Goal: Information Seeking & Learning: Understand process/instructions

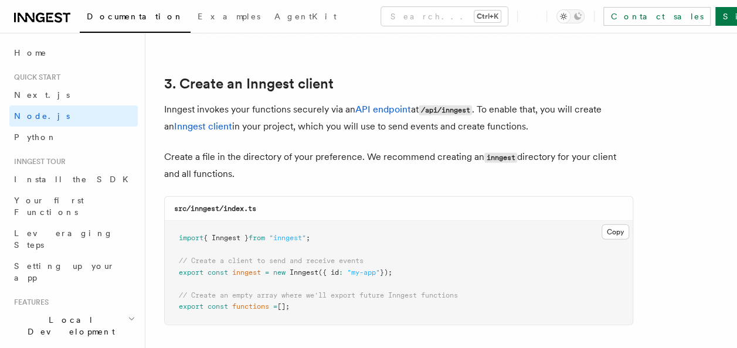
scroll to position [1466, 0]
drag, startPoint x: 259, startPoint y: 236, endPoint x: 165, endPoint y: 230, distance: 94.0
click at [165, 230] on pre "import { Inngest } from "inngest" ; // Create a client to send and receive even…" at bounding box center [399, 272] width 468 height 104
copy span "import { Inngest } from "inngest" ;"
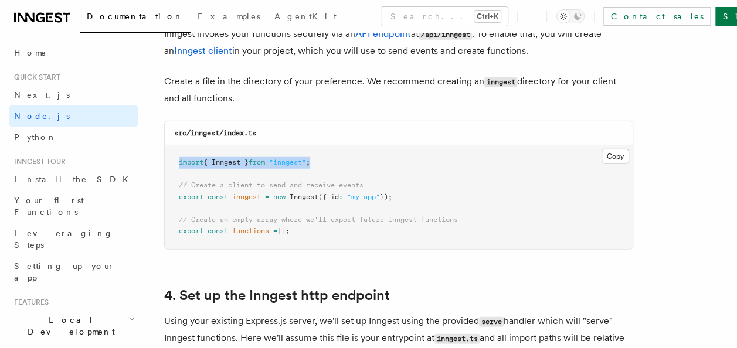
scroll to position [1552, 0]
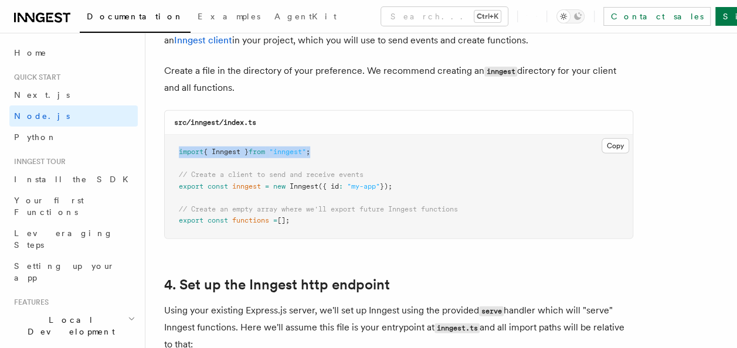
drag, startPoint x: 408, startPoint y: 183, endPoint x: 177, endPoint y: 172, distance: 231.2
click at [177, 172] on pre "import { Inngest } from "inngest" ; // Create a client to send and receive even…" at bounding box center [399, 187] width 468 height 104
copy code "// Create a client to send and receive events export const inngest = new Innges…"
drag, startPoint x: 308, startPoint y: 224, endPoint x: 174, endPoint y: 224, distance: 134.2
click at [174, 224] on pre "import { Inngest } from "inngest" ; // Create a client to send and receive even…" at bounding box center [399, 187] width 468 height 104
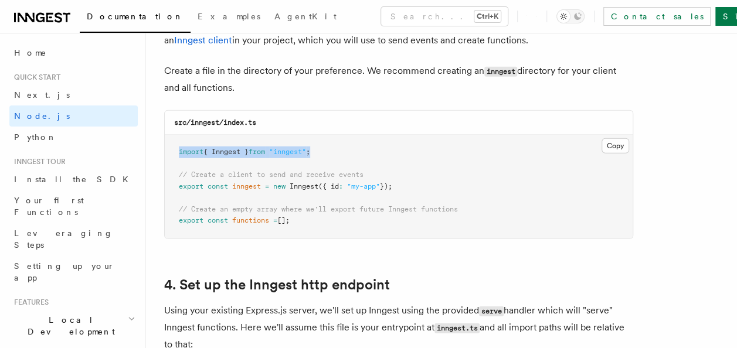
copy span "export const functions = [];"
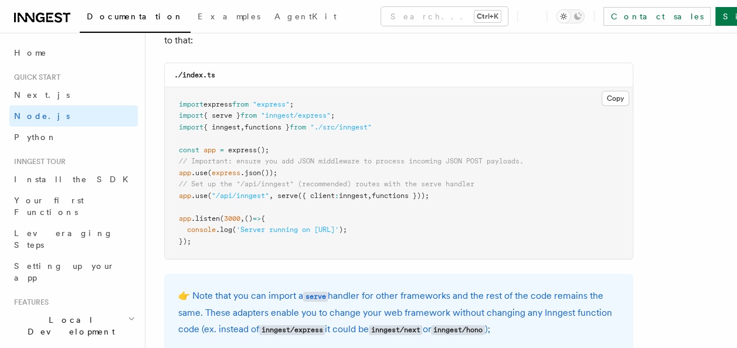
scroll to position [1858, 0]
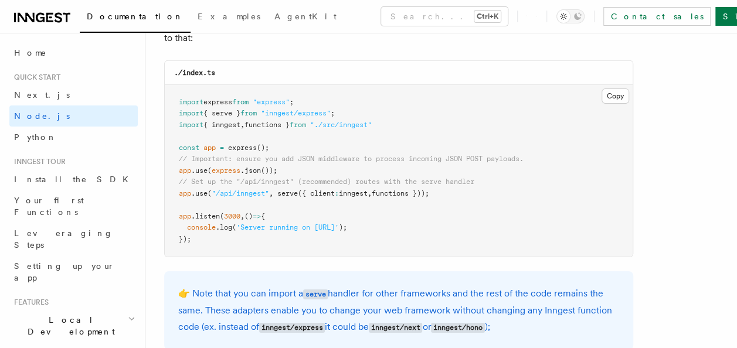
drag, startPoint x: 453, startPoint y: 189, endPoint x: 176, endPoint y: 190, distance: 277.3
click at [176, 190] on pre "import express from "express" ; import { serve } from "inngest/express" ; impor…" at bounding box center [399, 171] width 468 height 172
copy span "app .use ( "/api/inngest" , serve ({ client : inngest , functions }));"
drag, startPoint x: 352, startPoint y: 113, endPoint x: 180, endPoint y: 110, distance: 171.8
click at [180, 110] on pre "import express from "express" ; import { serve } from "inngest/express" ; impor…" at bounding box center [399, 171] width 468 height 172
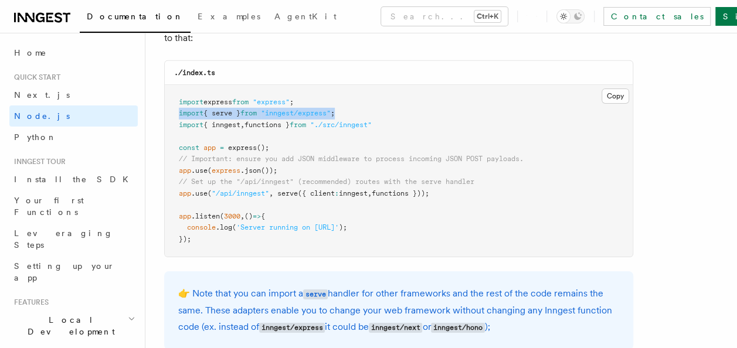
copy span "import { serve } from "inngest/express" ;"
drag, startPoint x: 403, startPoint y: 124, endPoint x: 178, endPoint y: 110, distance: 225.5
click at [178, 110] on pre "import express from "express" ; import { serve } from "inngest/express" ; impor…" at bounding box center [399, 171] width 468 height 172
copy code "import { serve } from "inngest/express" ; import { inngest , functions } from "…"
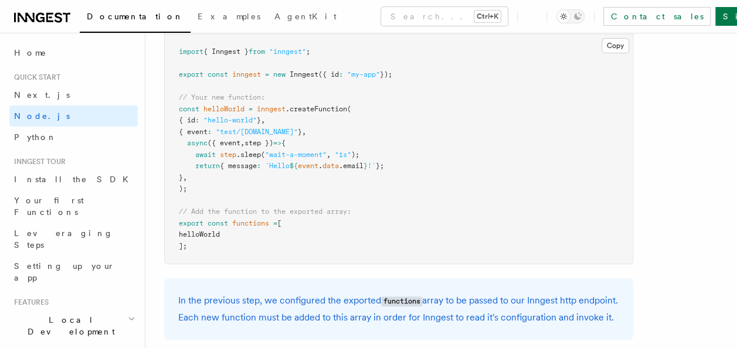
scroll to position [2402, 0]
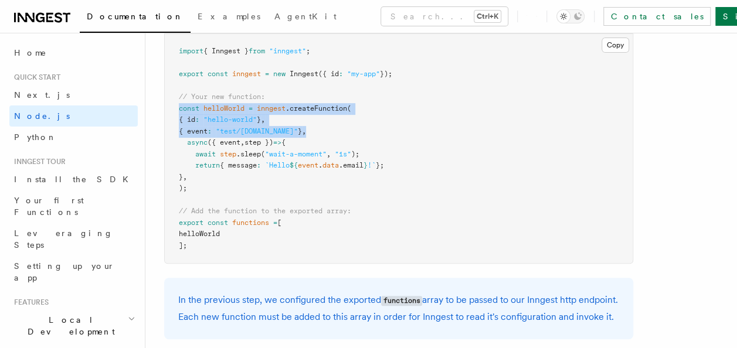
drag, startPoint x: 179, startPoint y: 109, endPoint x: 335, endPoint y: 134, distance: 157.9
click at [335, 134] on pre "import { Inngest } from "inngest" ; export const inngest = new Inngest ({ id : …" at bounding box center [399, 148] width 468 height 229
copy code "const helloWorld = inngest .createFunction ( { id : "hello-world" } , { event :…"
